Goal: Information Seeking & Learning: Learn about a topic

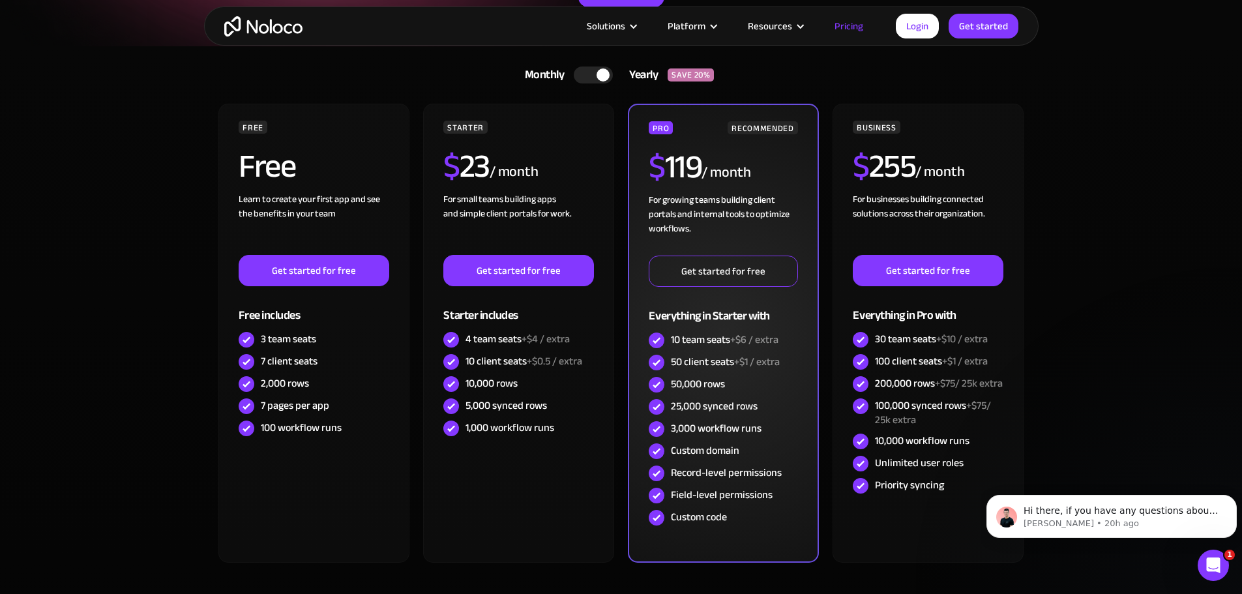
scroll to position [261, 0]
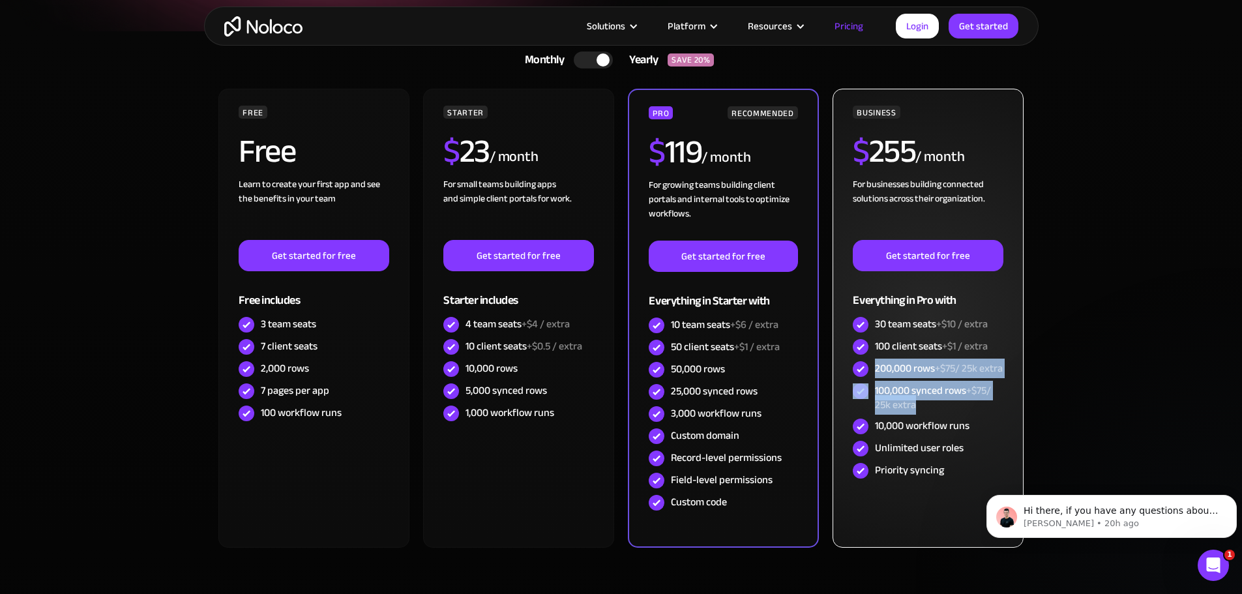
drag, startPoint x: 879, startPoint y: 366, endPoint x: 969, endPoint y: 365, distance: 90.7
click at [980, 415] on div "BUSINESS $ 255 / month For businesses building connected solutions across their…" at bounding box center [928, 294] width 150 height 376
click at [912, 376] on div "200,000 rows +$75/ 25k extra" at bounding box center [939, 368] width 128 height 14
drag, startPoint x: 877, startPoint y: 363, endPoint x: 998, endPoint y: 407, distance: 128.9
click at [998, 407] on div "BUSINESS $ 255 / month For businesses building connected solutions across their…" at bounding box center [928, 294] width 150 height 376
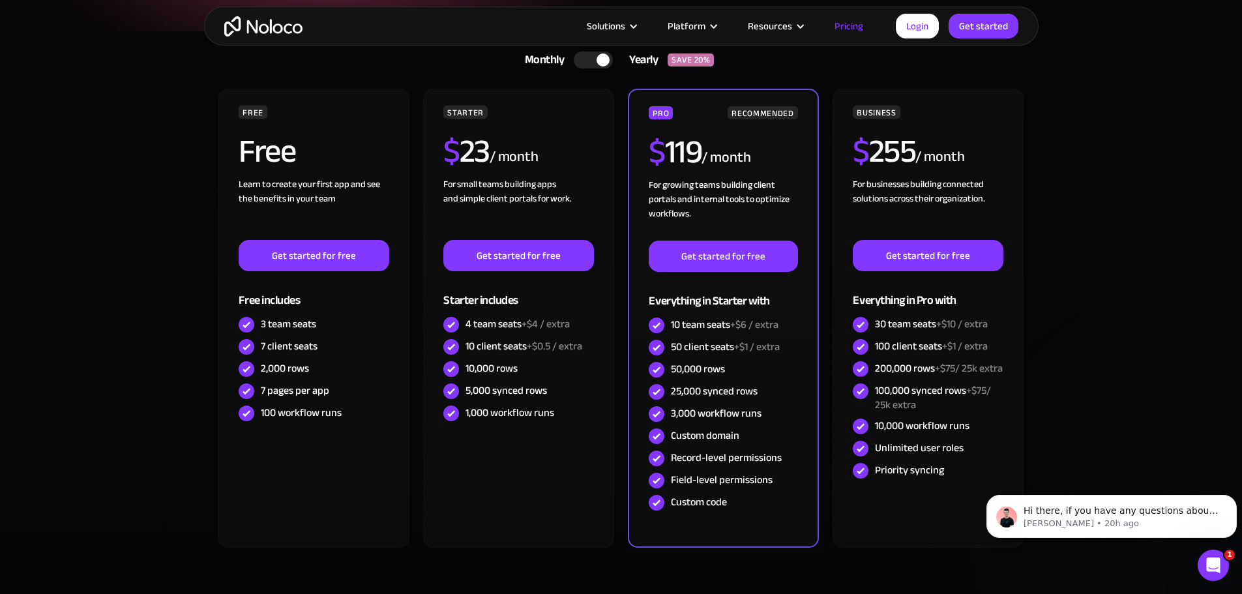
click at [1183, 346] on section "Monthly Yearly SAVE 20% Monthly Yearly SAVE 20% FREE Free Learn to create your …" at bounding box center [621, 343] width 1242 height 625
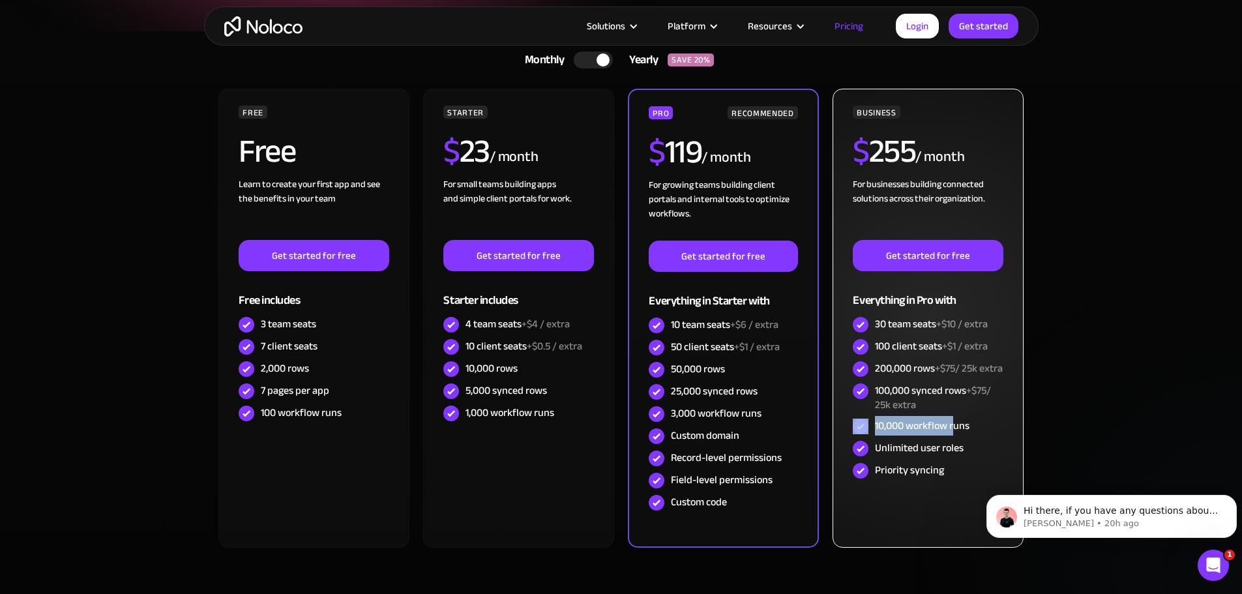
drag, startPoint x: 955, startPoint y: 442, endPoint x: 843, endPoint y: 430, distance: 113.4
click at [843, 430] on div "BUSINESS $ 255 / month For businesses building connected solutions across their…" at bounding box center [928, 318] width 190 height 459
click at [945, 433] on div "10,000 workflow runs" at bounding box center [922, 426] width 95 height 14
drag, startPoint x: 974, startPoint y: 435, endPoint x: 865, endPoint y: 434, distance: 108.9
click at [865, 434] on div "10,000 workflow runs" at bounding box center [928, 426] width 150 height 22
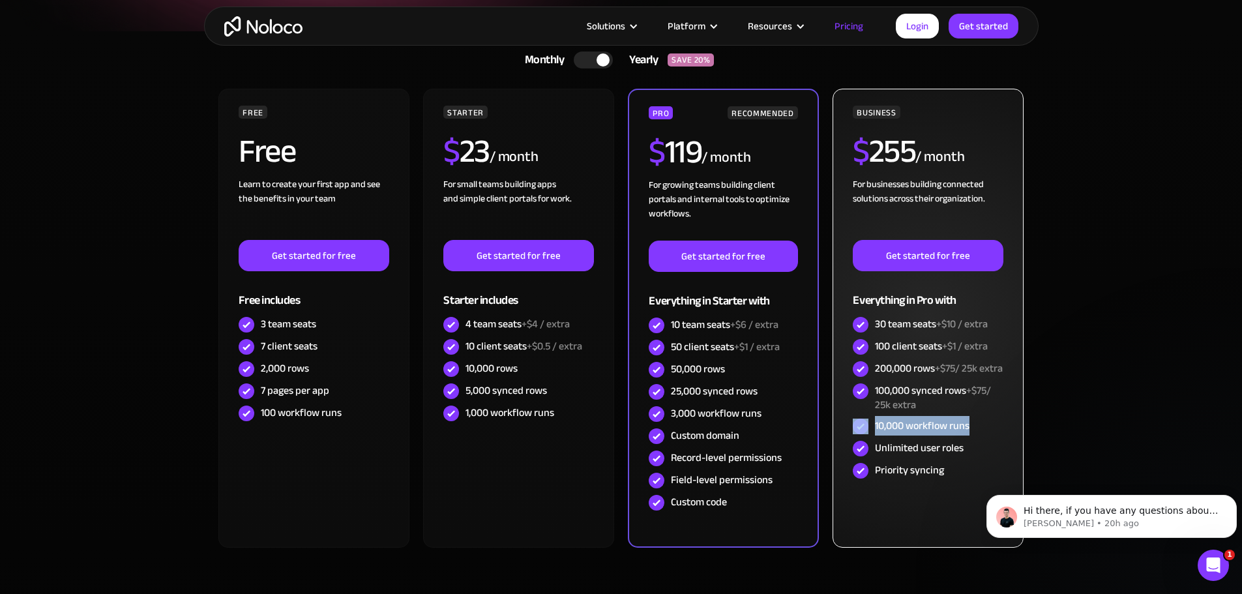
click at [901, 433] on div "10,000 workflow runs" at bounding box center [922, 426] width 95 height 14
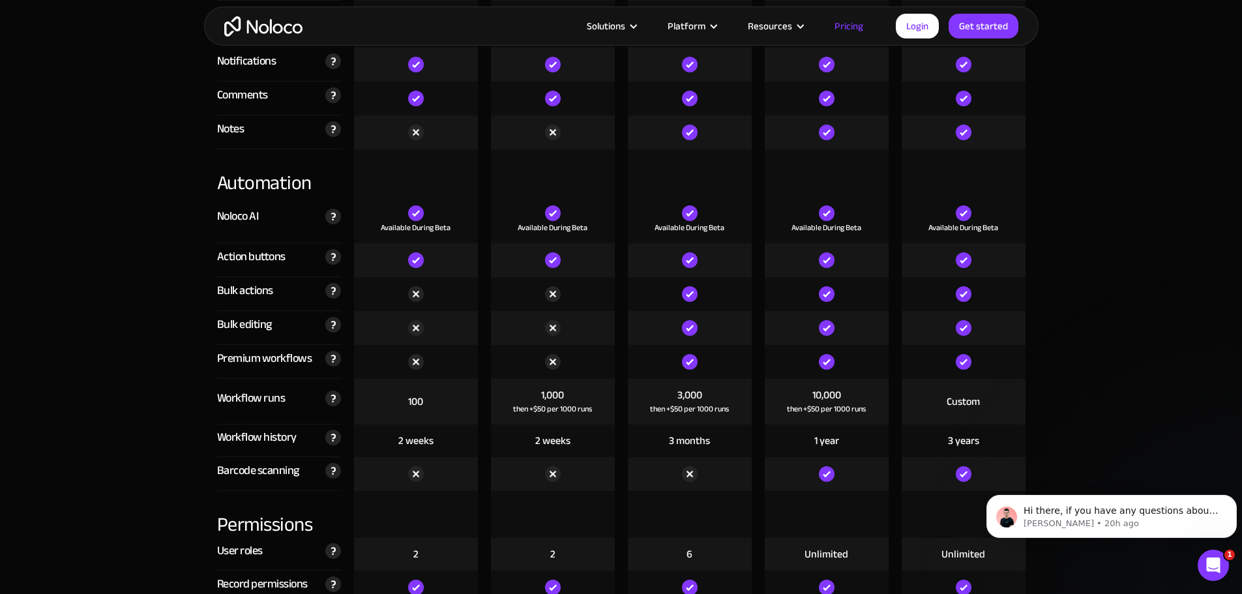
scroll to position [2348, 0]
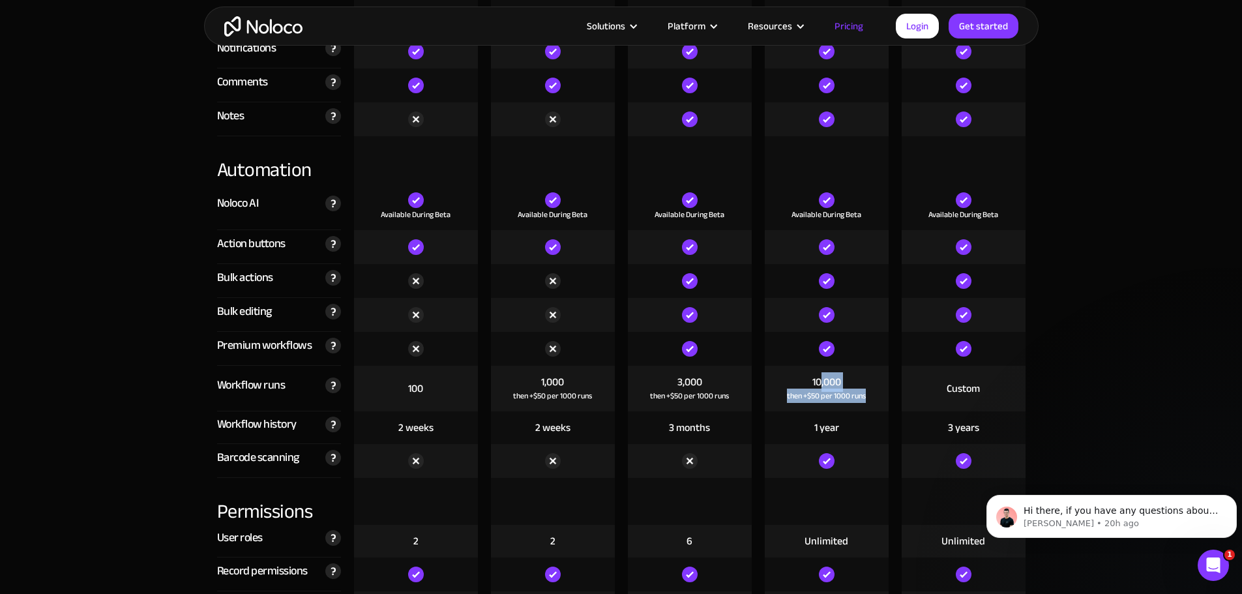
drag, startPoint x: 836, startPoint y: 378, endPoint x: 877, endPoint y: 391, distance: 42.5
click at [877, 391] on div "10,000 then +$50 per 1000 runs" at bounding box center [827, 389] width 124 height 46
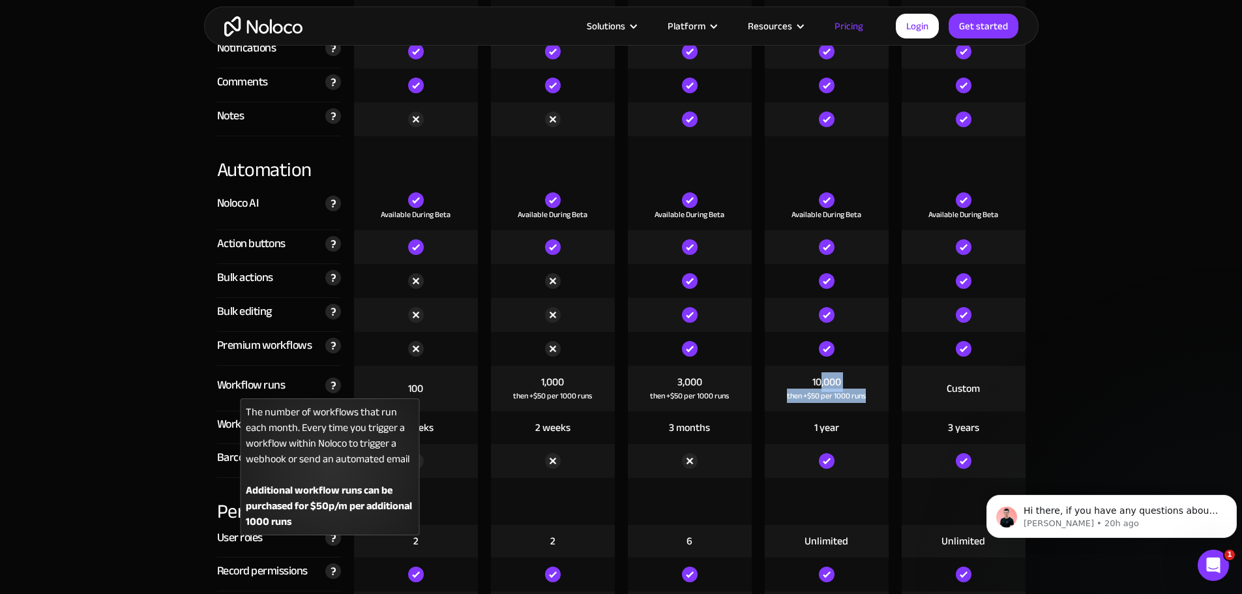
click at [335, 382] on img at bounding box center [333, 386] width 16 height 16
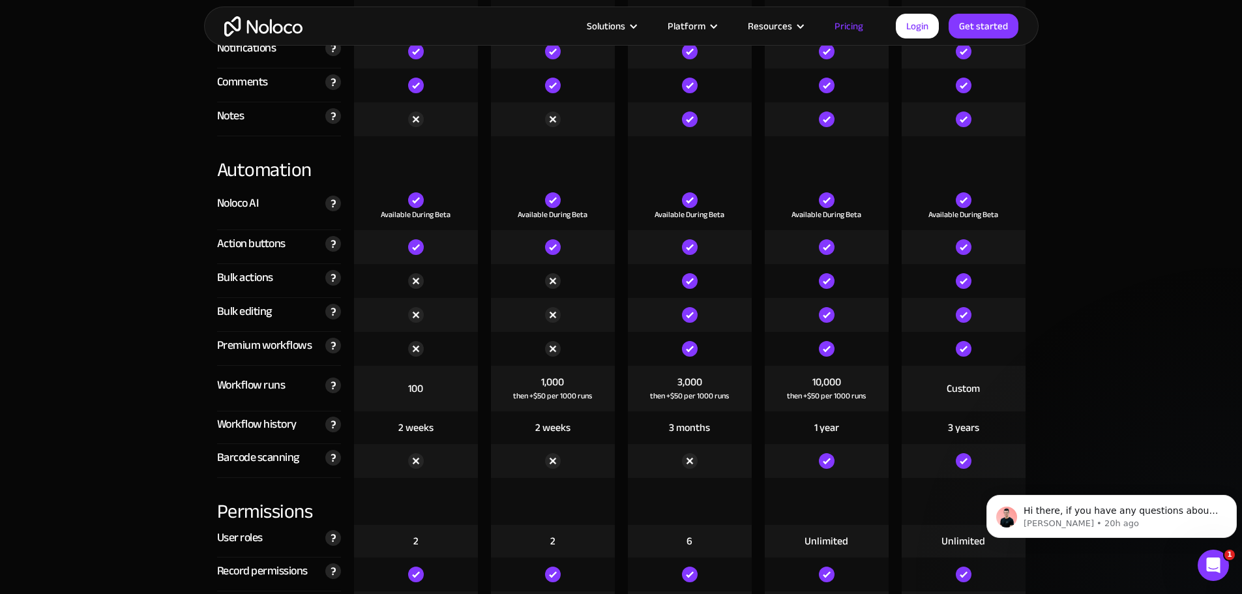
click at [954, 391] on div "Custom" at bounding box center [963, 389] width 33 height 14
drag, startPoint x: 984, startPoint y: 395, endPoint x: 904, endPoint y: 375, distance: 82.1
click at [904, 375] on div "Custom" at bounding box center [964, 389] width 124 height 46
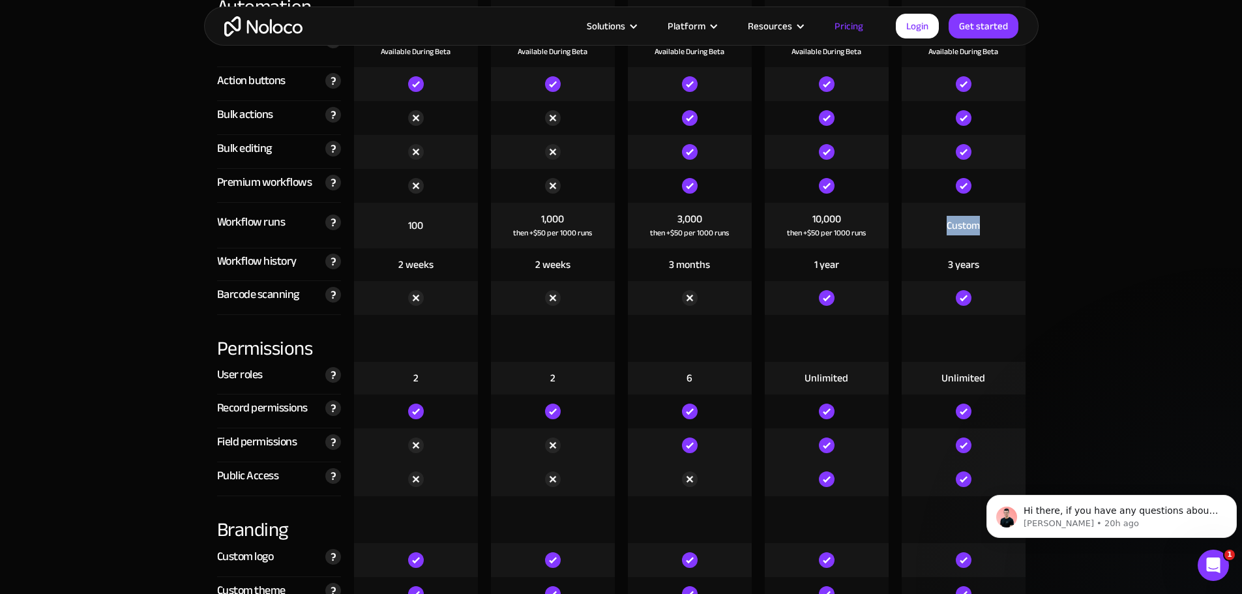
scroll to position [2478, 0]
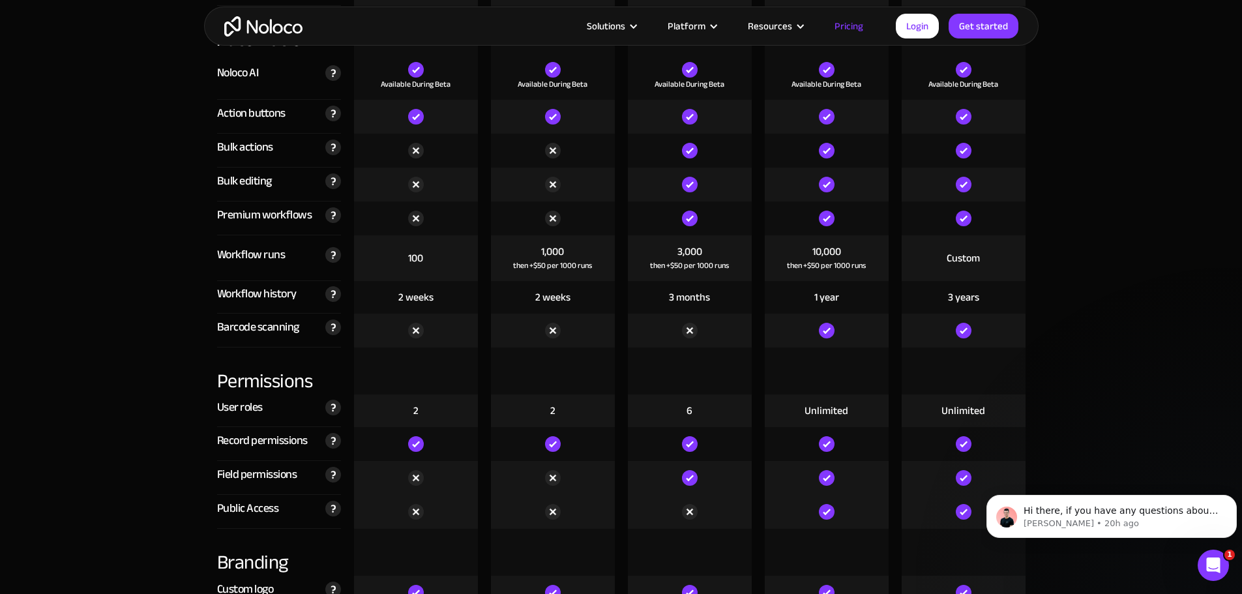
drag, startPoint x: 809, startPoint y: 339, endPoint x: 883, endPoint y: 323, distance: 75.3
click at [883, 323] on div at bounding box center [827, 331] width 124 height 34
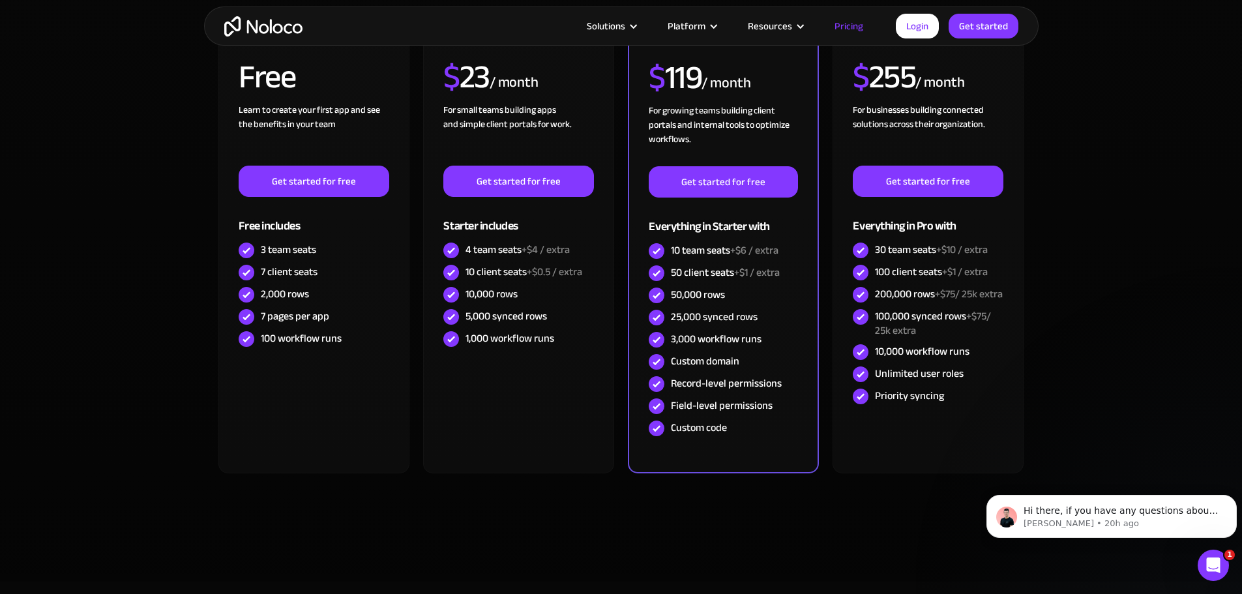
scroll to position [261, 0]
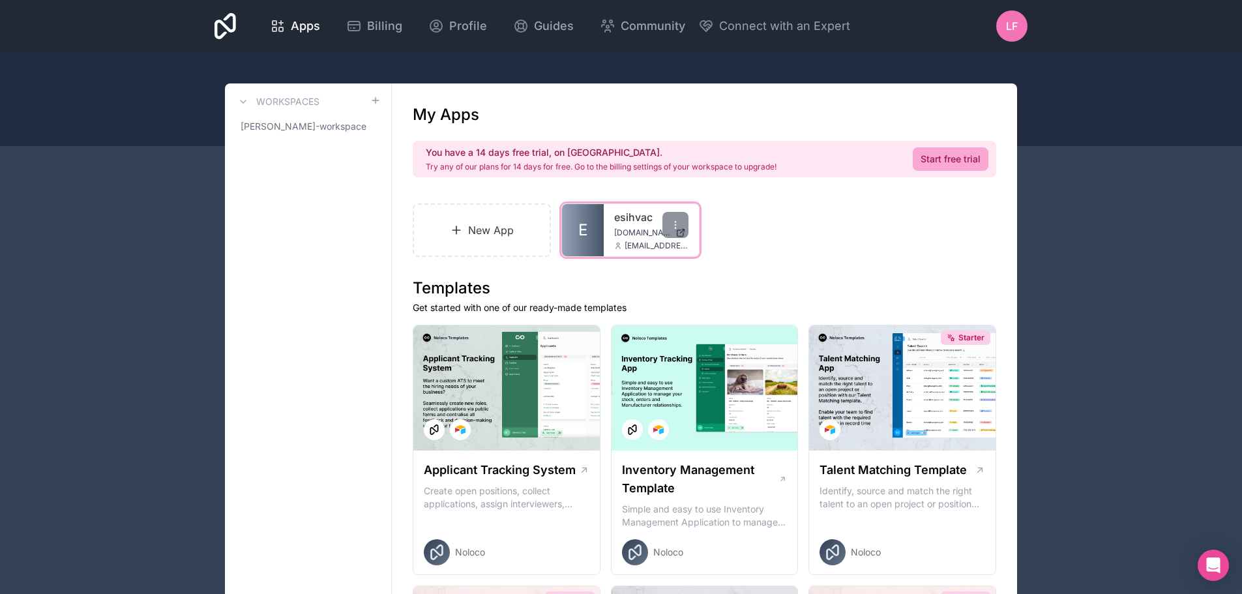
click at [581, 224] on span "E" at bounding box center [583, 230] width 9 height 21
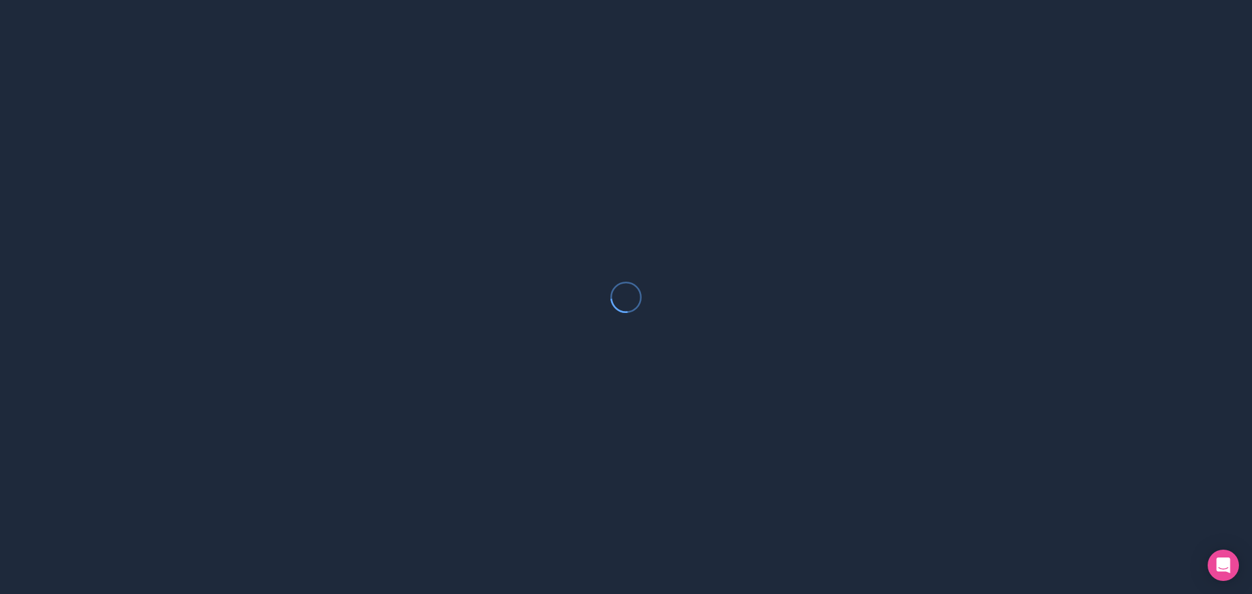
drag, startPoint x: 684, startPoint y: 227, endPoint x: 570, endPoint y: 207, distance: 115.3
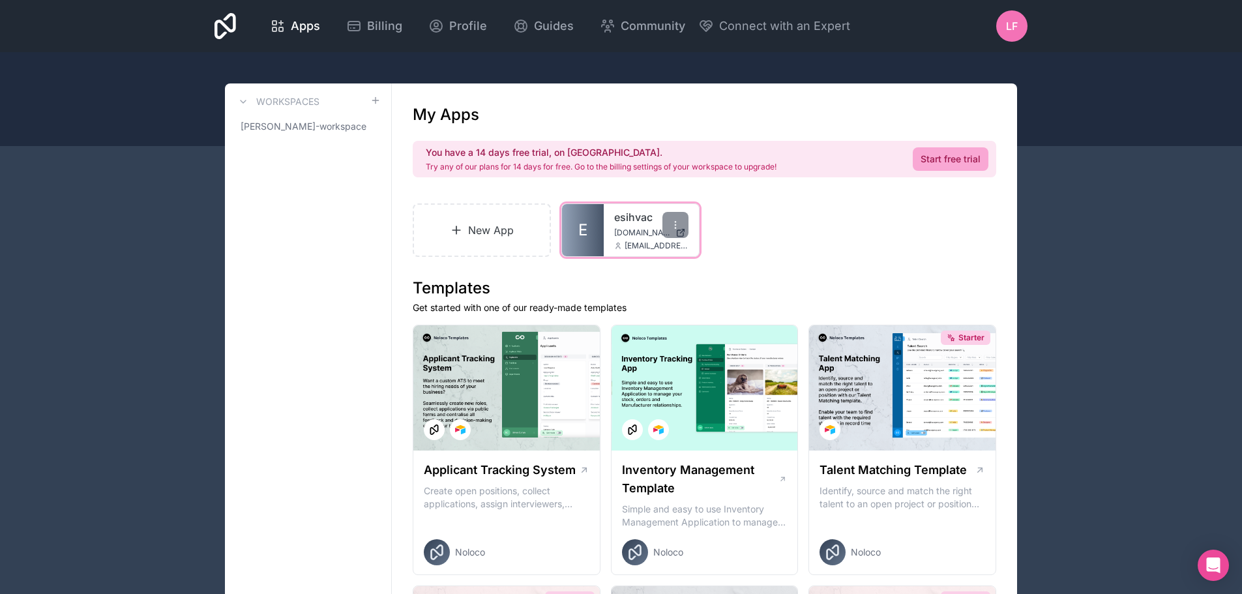
click at [579, 239] on span "E" at bounding box center [583, 230] width 9 height 21
